Goal: Obtain resource: Download file/media

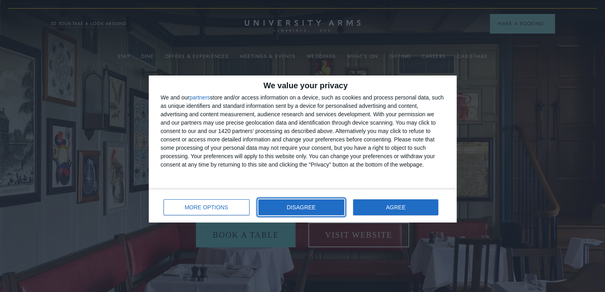
click at [322, 203] on button "DISAGREE" at bounding box center [301, 208] width 86 height 16
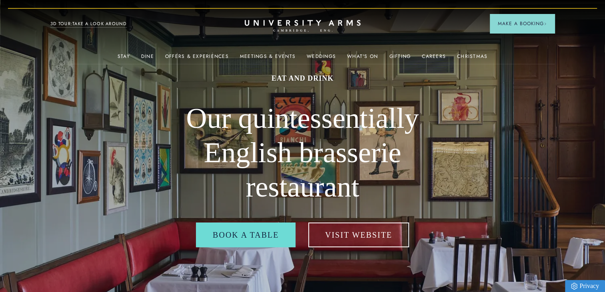
click at [469, 52] on div "Christmas" at bounding box center [472, 56] width 30 height 16
click at [468, 55] on link "Christmas" at bounding box center [472, 59] width 30 height 10
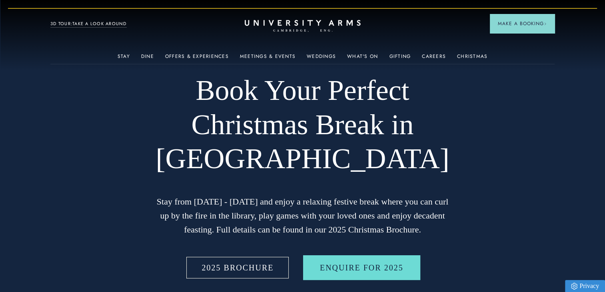
click at [254, 267] on link "2025 BROCHURE" at bounding box center [238, 268] width 106 height 25
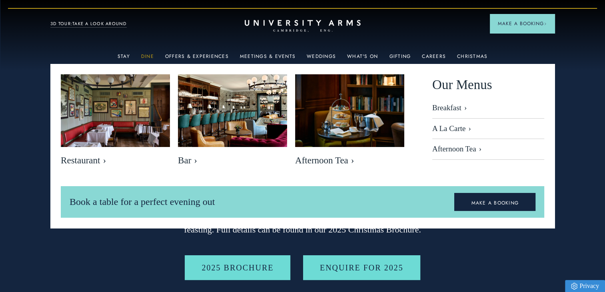
click at [153, 57] on link "Dine" at bounding box center [147, 59] width 13 height 10
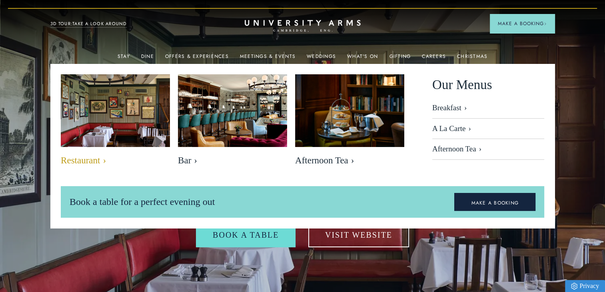
click at [118, 146] on img at bounding box center [116, 111] width 126 height 84
